Goal: Transaction & Acquisition: Obtain resource

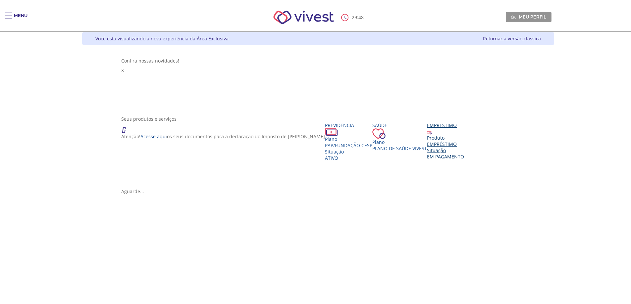
click at [427, 147] on div "EMPRÉSTIMO" at bounding box center [445, 144] width 37 height 6
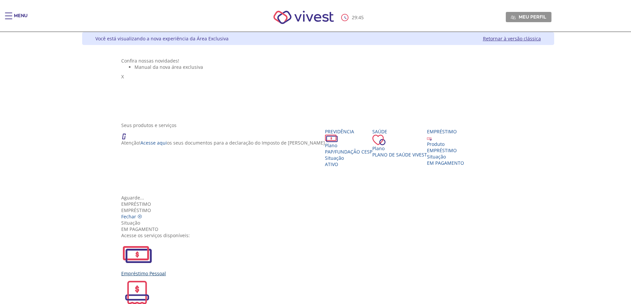
click at [239, 239] on div "Empréstimo Pessoal" at bounding box center [317, 258] width 393 height 38
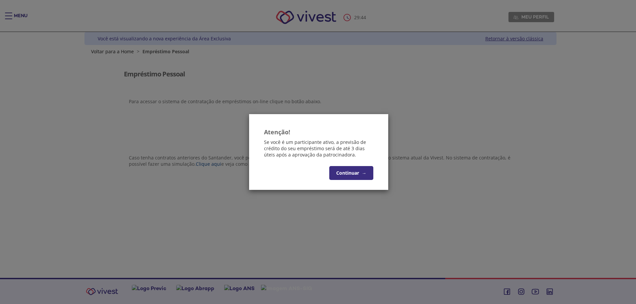
click at [334, 171] on button "Continuar →" at bounding box center [351, 173] width 44 height 14
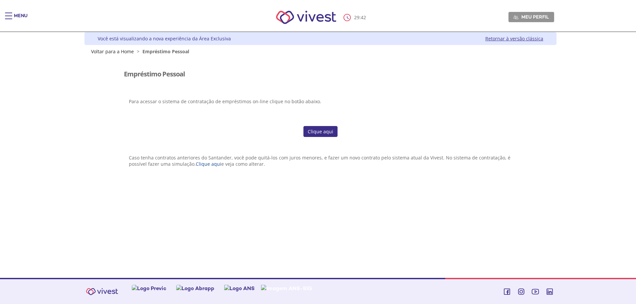
click at [327, 134] on link "Clique aqui" at bounding box center [320, 131] width 34 height 11
